Goal: Information Seeking & Learning: Learn about a topic

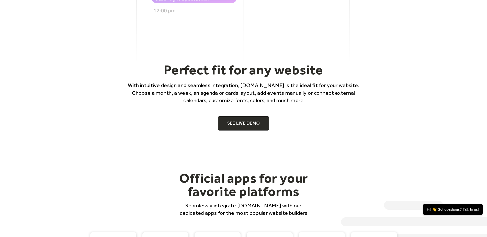
scroll to position [331, 0]
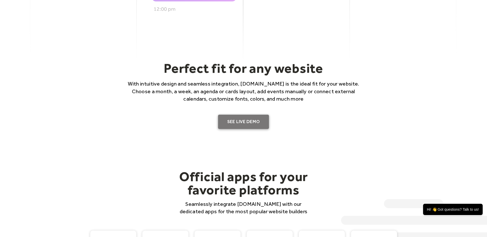
click at [236, 123] on link "SEE LIVE DEMO" at bounding box center [243, 122] width 51 height 14
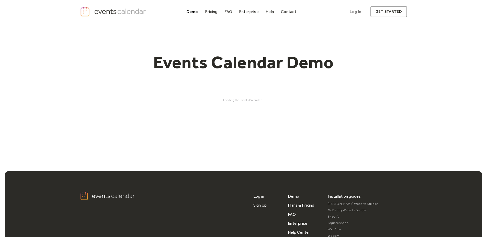
click at [232, 100] on div "Loading the Events Calendar..." at bounding box center [243, 100] width 327 height 4
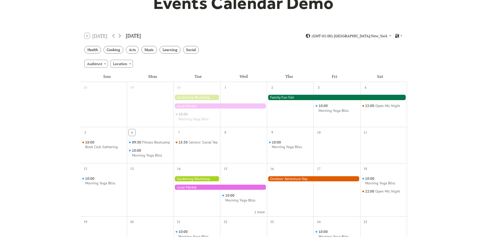
scroll to position [64, 0]
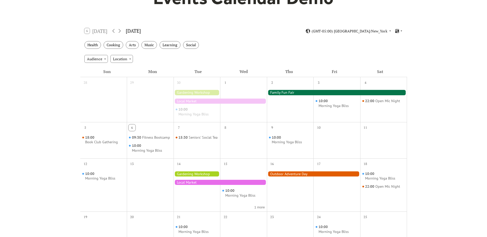
click at [197, 118] on div "10:00 Morning Yoga Bliss" at bounding box center [197, 103] width 47 height 33
click at [197, 116] on div "Morning Yoga Bliss" at bounding box center [193, 114] width 30 height 5
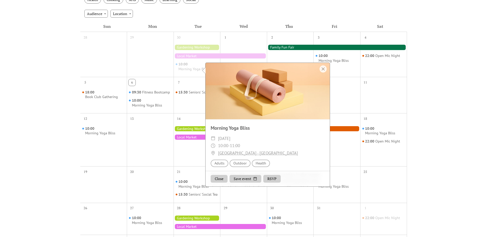
scroll to position [6, 0]
click at [272, 177] on button "RSVP" at bounding box center [271, 179] width 17 height 8
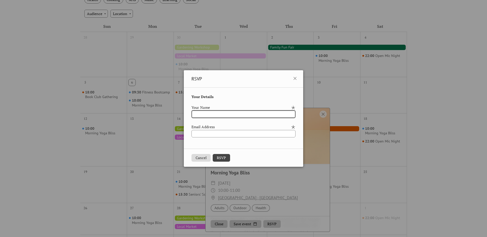
click at [229, 114] on input "text" at bounding box center [243, 114] width 104 height 8
type input "**"
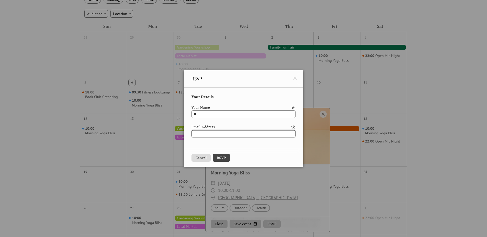
click at [224, 133] on input "email" at bounding box center [243, 134] width 104 height 8
drag, startPoint x: 224, startPoint y: 133, endPoint x: 174, endPoint y: 134, distance: 50.1
click at [174, 134] on div "RSVP Your Details Your Name ** Email Address *** Cancel RSVP" at bounding box center [243, 118] width 487 height 237
type input "**********"
click at [217, 156] on button "RSVP" at bounding box center [221, 158] width 17 height 8
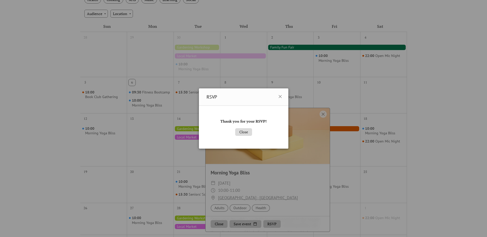
click at [244, 131] on button "Close" at bounding box center [243, 132] width 17 height 8
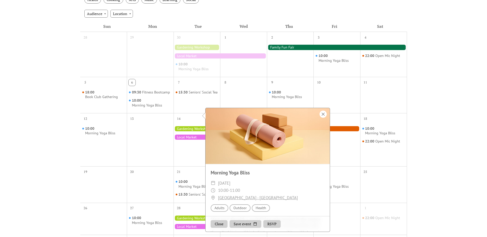
click at [324, 115] on div at bounding box center [322, 114] width 7 height 7
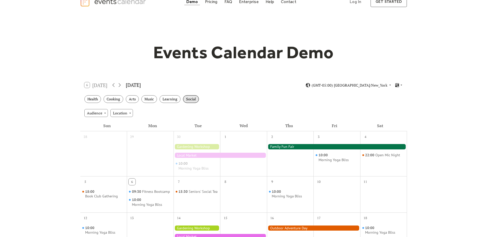
scroll to position [10, 0]
click at [105, 113] on div "Audience" at bounding box center [96, 113] width 24 height 8
click at [104, 113] on div "Audience" at bounding box center [96, 113] width 24 height 8
click at [117, 114] on div "Location" at bounding box center [121, 113] width 22 height 8
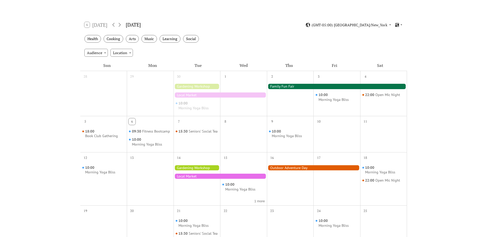
scroll to position [70, 0]
click at [196, 168] on div at bounding box center [197, 167] width 47 height 5
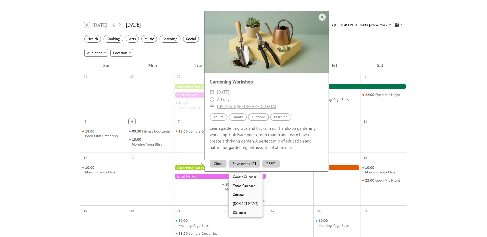
click at [243, 168] on button "Save event" at bounding box center [244, 164] width 32 height 8
click at [238, 151] on div "Learn gardening tips and tricks in our hands-on gardening workshop. Cultivate y…" at bounding box center [266, 138] width 124 height 26
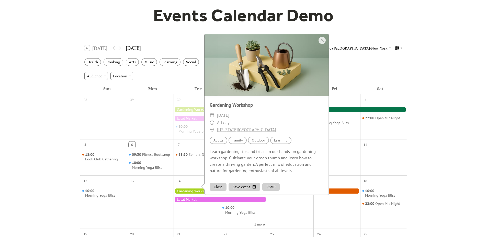
scroll to position [26, 0]
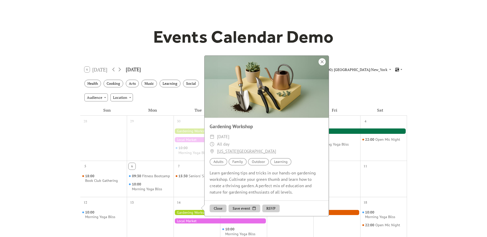
click at [322, 65] on div at bounding box center [321, 61] width 7 height 7
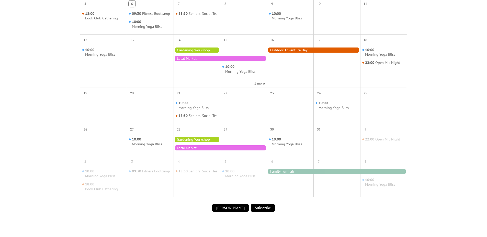
scroll to position [250, 0]
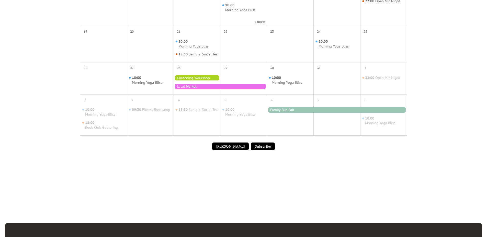
click at [229, 150] on button "Submit Event" at bounding box center [230, 147] width 37 height 8
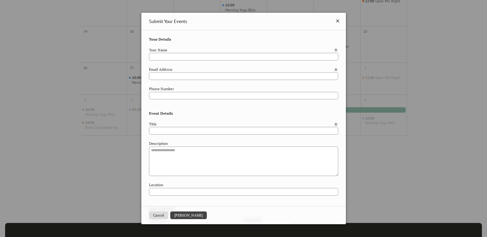
click at [336, 22] on icon at bounding box center [337, 20] width 3 height 3
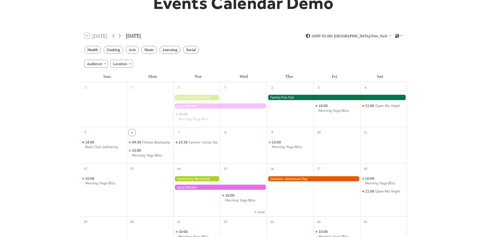
scroll to position [0, 0]
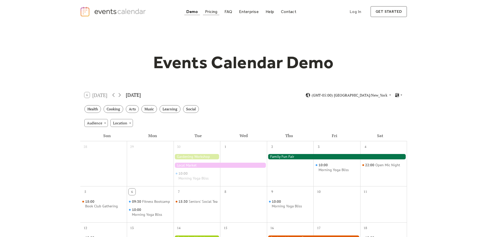
click at [212, 12] on div "Pricing" at bounding box center [211, 11] width 13 height 3
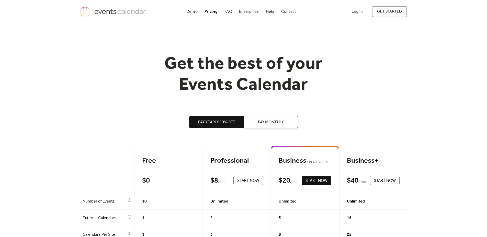
click at [230, 11] on div "FAQ" at bounding box center [228, 11] width 8 height 3
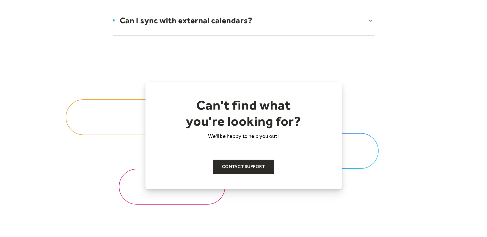
scroll to position [480, 0]
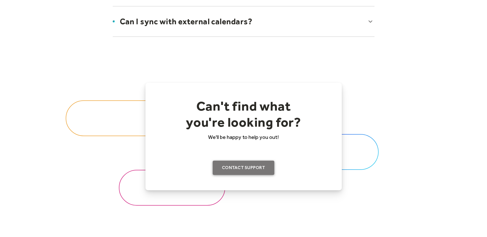
click at [243, 169] on link "Contact support" at bounding box center [244, 168] width 62 height 14
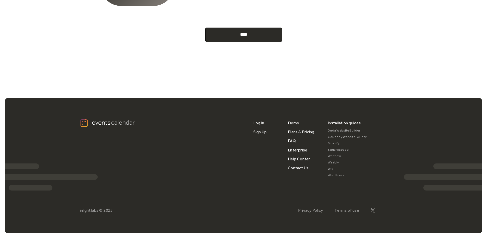
scroll to position [264, 0]
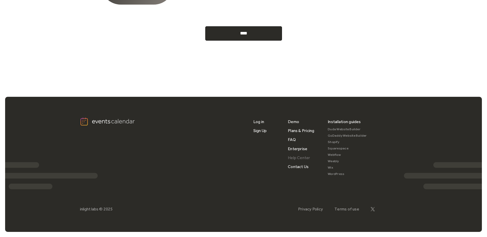
click at [297, 158] on link "Help Center" at bounding box center [299, 157] width 22 height 9
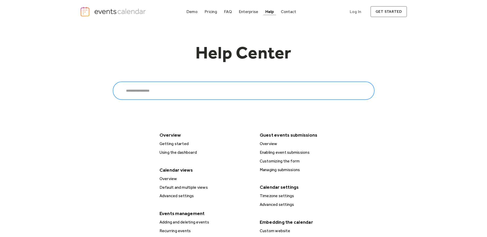
click at [195, 94] on input "Search" at bounding box center [244, 91] width 262 height 18
type input "*********"
click input "******" at bounding box center [0, 0] width 0 height 0
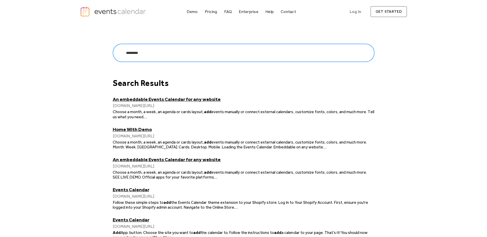
drag, startPoint x: 149, startPoint y: 52, endPoint x: 124, endPoint y: 51, distance: 25.1
click at [124, 51] on input "*********" at bounding box center [244, 53] width 262 height 18
type input "**********"
click input "******" at bounding box center [0, 0] width 0 height 0
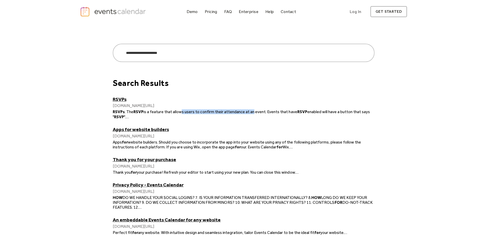
drag, startPoint x: 179, startPoint y: 113, endPoint x: 251, endPoint y: 112, distance: 71.8
click at [251, 112] on span "is a feature that allows users to confirm their attendance at an event. Events …" at bounding box center [220, 111] width 154 height 5
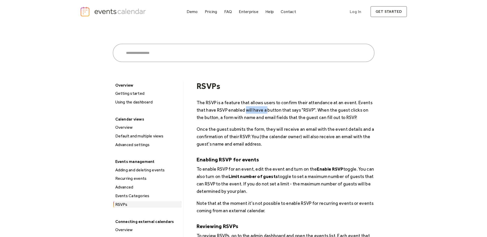
drag, startPoint x: 245, startPoint y: 113, endPoint x: 266, endPoint y: 113, distance: 21.0
click at [266, 113] on p "The RSVP is a feature that allows users to confirm their attendance at an event…" at bounding box center [286, 110] width 178 height 22
drag, startPoint x: 234, startPoint y: 119, endPoint x: 227, endPoint y: 125, distance: 9.2
click at [236, 120] on p "The RSVP is a feature that allows users to confirm their attendance at an event…" at bounding box center [286, 110] width 178 height 22
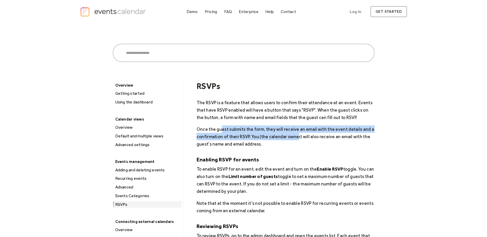
drag, startPoint x: 220, startPoint y: 129, endPoint x: 296, endPoint y: 134, distance: 76.3
click at [297, 134] on p "Once the guest submits the form, they will receive an email with the event deta…" at bounding box center [286, 136] width 178 height 22
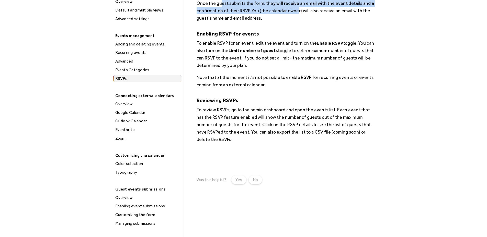
scroll to position [128, 0]
